Goal: Task Accomplishment & Management: Manage account settings

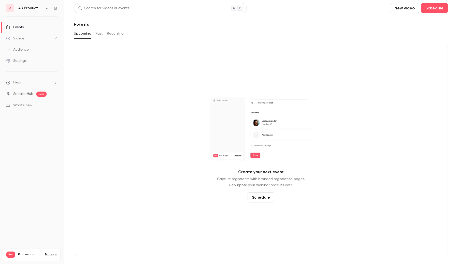
click at [45, 6] on icon "button" at bounding box center [47, 8] width 4 height 4
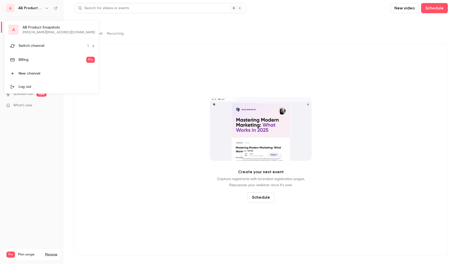
click at [56, 47] on div "Switch channel 5" at bounding box center [54, 45] width 71 height 5
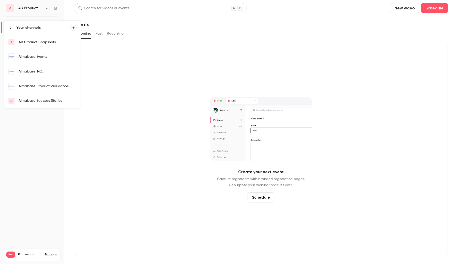
click at [147, 73] on div at bounding box center [229, 132] width 458 height 264
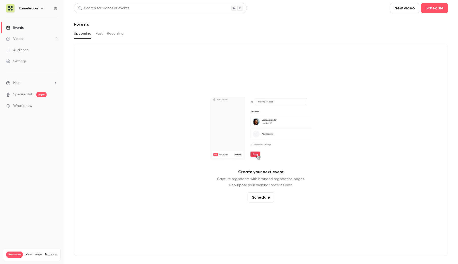
click at [14, 64] on div "Settings" at bounding box center [16, 61] width 20 height 5
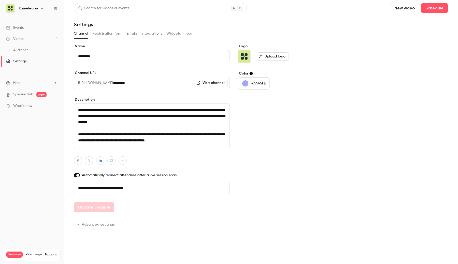
click at [191, 33] on button "Team" at bounding box center [190, 34] width 10 height 8
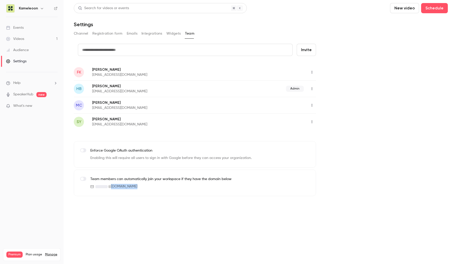
drag, startPoint x: 139, startPoint y: 190, endPoint x: 110, endPoint y: 187, distance: 28.7
click at [110, 187] on div "Team members can automatically join your workspace if they have the domain belo…" at bounding box center [195, 183] width 242 height 26
copy span "kameleoon.com"
click at [274, 198] on main "Search for videos or events New video Schedule Settings Channel Registration fo…" at bounding box center [261, 132] width 394 height 264
click at [48, 41] on link "Videos 1" at bounding box center [32, 38] width 64 height 11
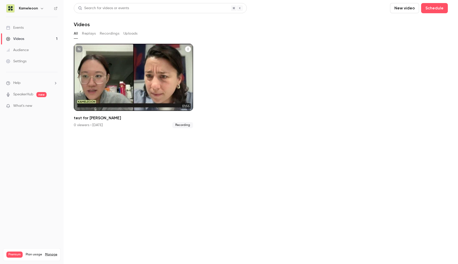
click at [108, 85] on div "Kameleoon Oct 1 test for shirley" at bounding box center [133, 77] width 119 height 67
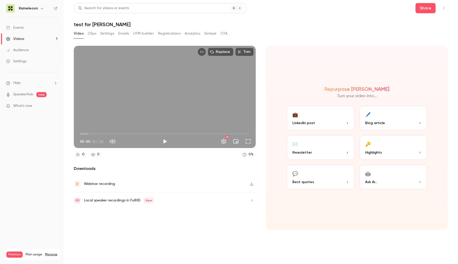
click at [158, 141] on div "00:00 / 01:55" at bounding box center [120, 141] width 80 height 8
click at [166, 141] on button "Play" at bounding box center [165, 141] width 10 height 10
click at [162, 134] on body "Kameleoon Events Videos 1 Audience Settings Help SpeakerHub new What's new Prem…" at bounding box center [229, 132] width 458 height 264
click at [162, 134] on span "00:01" at bounding box center [165, 134] width 170 height 8
click at [165, 143] on button "Pause" at bounding box center [165, 141] width 10 height 10
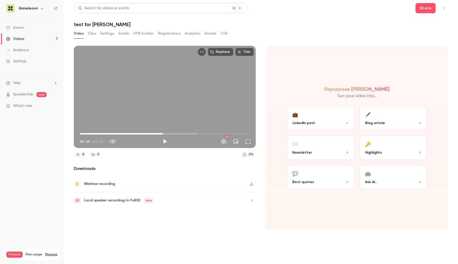
type input "****"
click at [25, 28] on link "Events" at bounding box center [32, 27] width 64 height 11
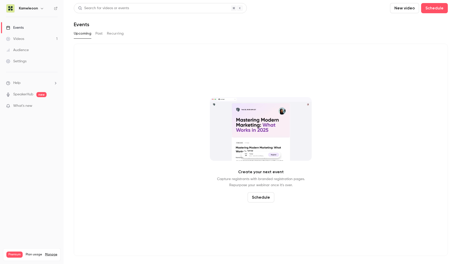
click at [43, 57] on link "Settings" at bounding box center [32, 61] width 64 height 11
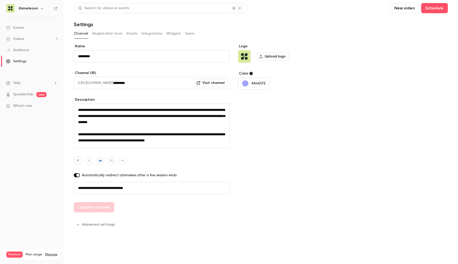
click at [187, 36] on button "Team" at bounding box center [190, 34] width 10 height 8
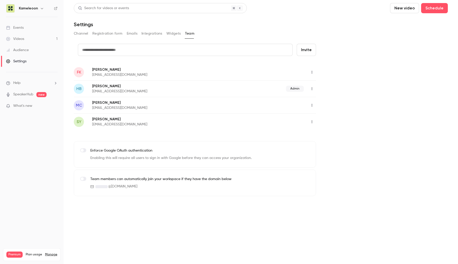
click at [311, 107] on icon "button" at bounding box center [312, 106] width 4 height 4
click at [323, 123] on li "Assign admin role" at bounding box center [335, 118] width 55 height 13
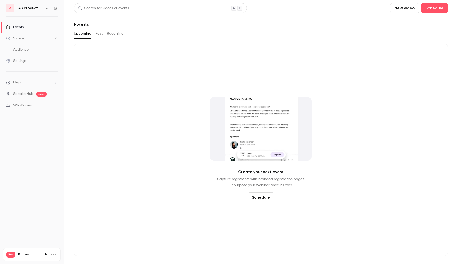
click at [29, 40] on link "Videos 14" at bounding box center [32, 38] width 64 height 11
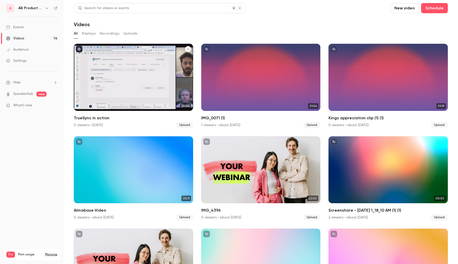
click at [117, 89] on div "TrueSync in action" at bounding box center [133, 77] width 119 height 67
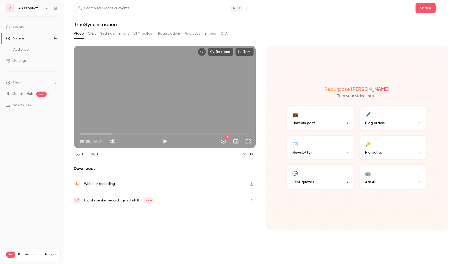
click at [45, 10] on icon "button" at bounding box center [47, 8] width 4 height 4
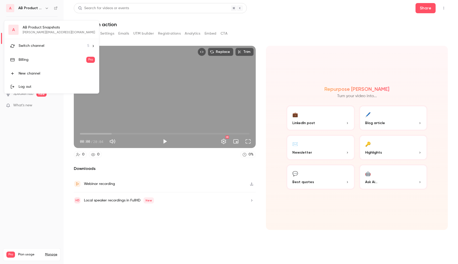
click at [43, 45] on span "Switch channel" at bounding box center [32, 45] width 26 height 5
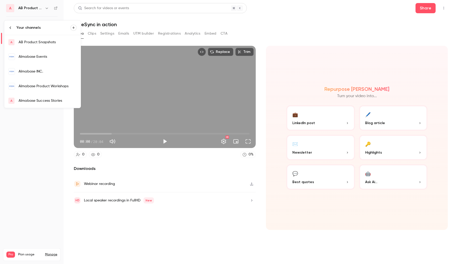
click at [32, 58] on div "Almabase Events" at bounding box center [48, 56] width 58 height 5
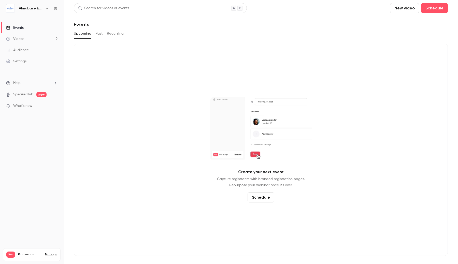
click at [46, 9] on icon "button" at bounding box center [47, 8] width 4 height 4
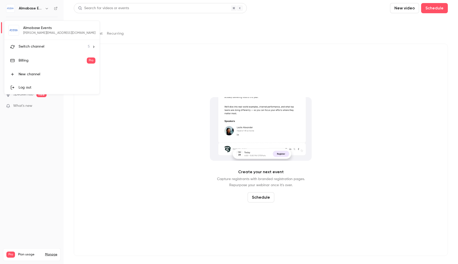
click at [47, 45] on div "Switch channel 5" at bounding box center [54, 46] width 71 height 5
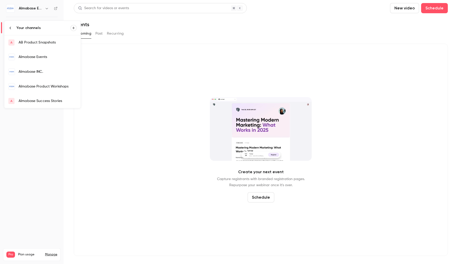
click at [36, 72] on div "Almabase INC." at bounding box center [48, 71] width 58 height 5
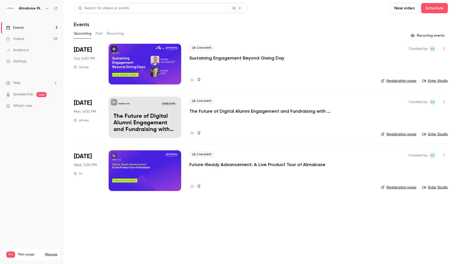
click at [43, 40] on link "Videos 58" at bounding box center [32, 38] width 64 height 11
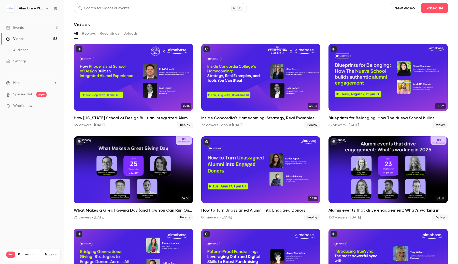
click at [115, 61] on div "How Rhode Island School of Design Built an Integrated Alumni Experience" at bounding box center [133, 77] width 119 height 67
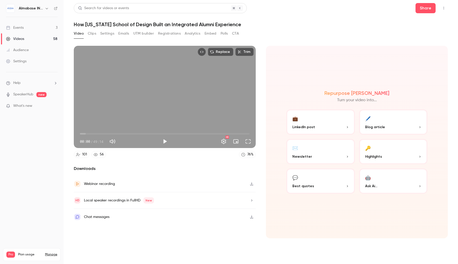
click at [122, 35] on button "Emails" at bounding box center [123, 34] width 11 height 8
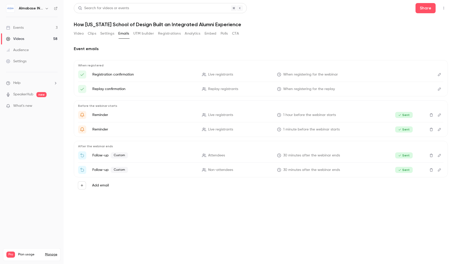
click at [76, 35] on button "Video" at bounding box center [79, 34] width 10 height 8
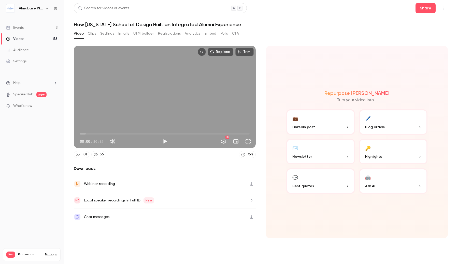
click at [93, 37] on button "Clips" at bounding box center [92, 34] width 8 height 8
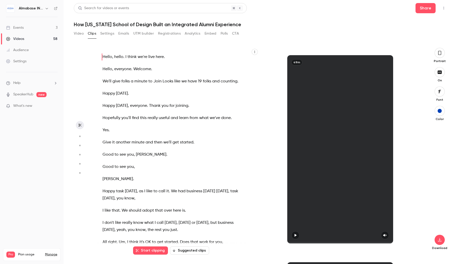
click at [107, 34] on button "Settings" at bounding box center [107, 34] width 14 height 8
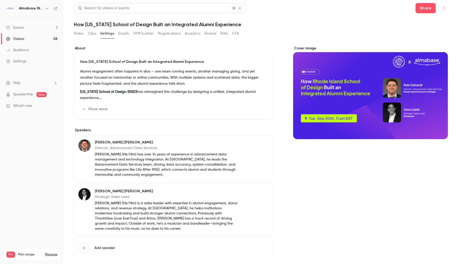
scroll to position [25, 0]
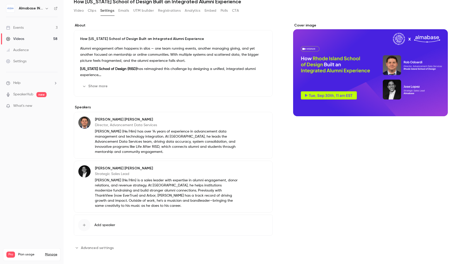
click at [98, 249] on span "Advanced settings" at bounding box center [97, 247] width 33 height 5
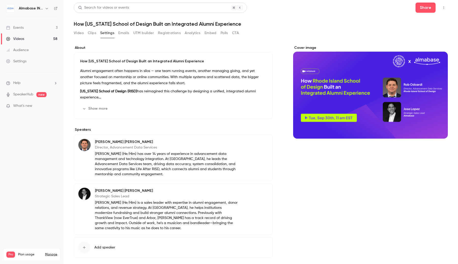
scroll to position [0, 0]
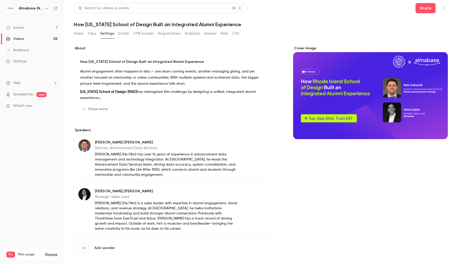
click at [123, 36] on button "Emails" at bounding box center [123, 34] width 11 height 8
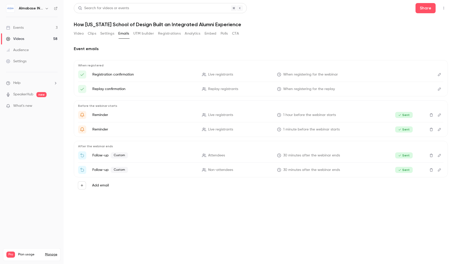
click at [439, 157] on icon "Edit" at bounding box center [439, 156] width 4 height 4
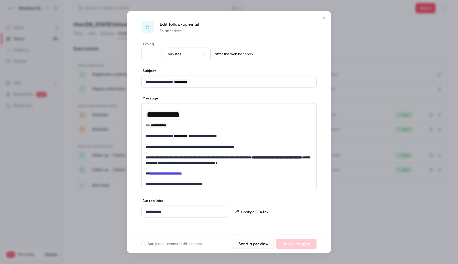
click at [249, 248] on button "Send a preview" at bounding box center [253, 244] width 41 height 10
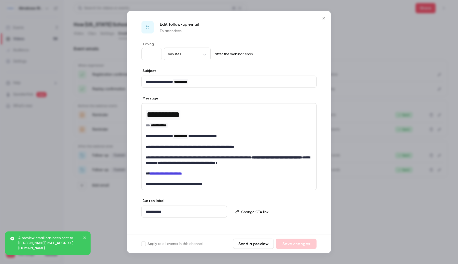
click at [95, 233] on div at bounding box center [229, 132] width 458 height 264
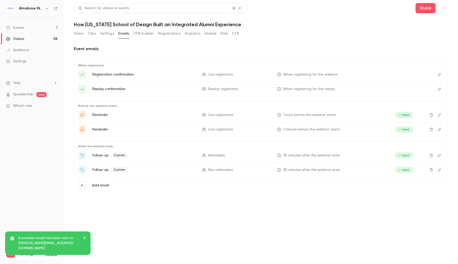
click at [170, 169] on p "Follow-up Custom" at bounding box center [144, 170] width 104 height 6
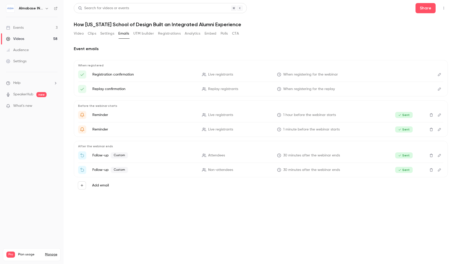
click at [439, 171] on icon "Edit" at bounding box center [439, 170] width 4 height 4
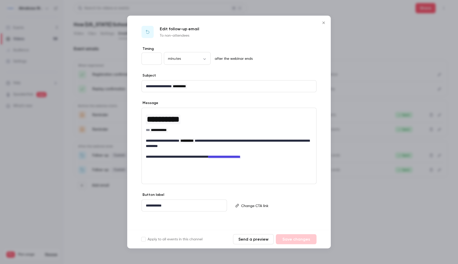
click at [325, 21] on icon "Close" at bounding box center [324, 23] width 6 height 4
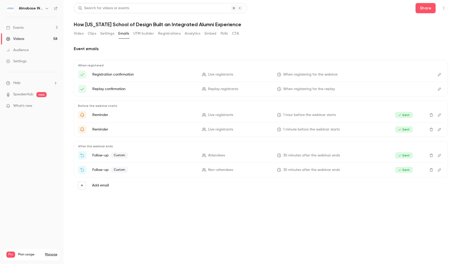
click at [82, 33] on button "Video" at bounding box center [79, 34] width 10 height 8
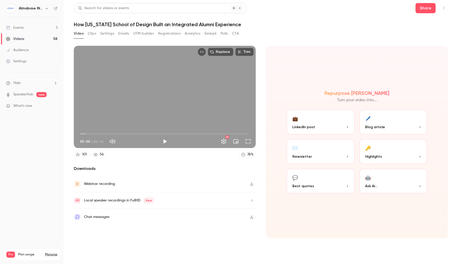
click at [197, 35] on button "Analytics" at bounding box center [193, 34] width 16 height 8
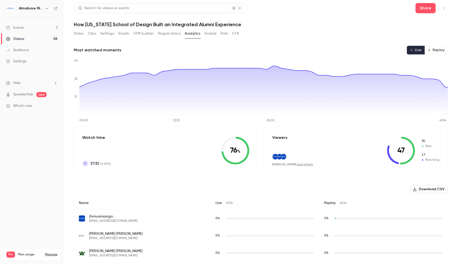
click at [168, 34] on button "Registrations" at bounding box center [169, 34] width 23 height 8
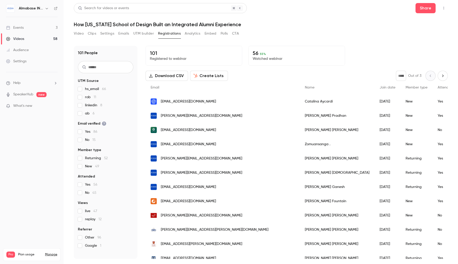
click at [85, 184] on span "Yes 56" at bounding box center [91, 184] width 12 height 5
